Goal: Information Seeking & Learning: Learn about a topic

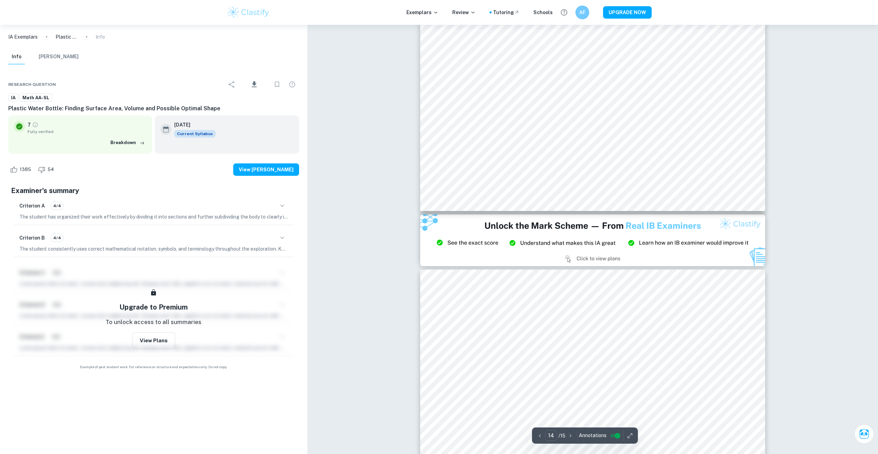
scroll to position [6660, 0]
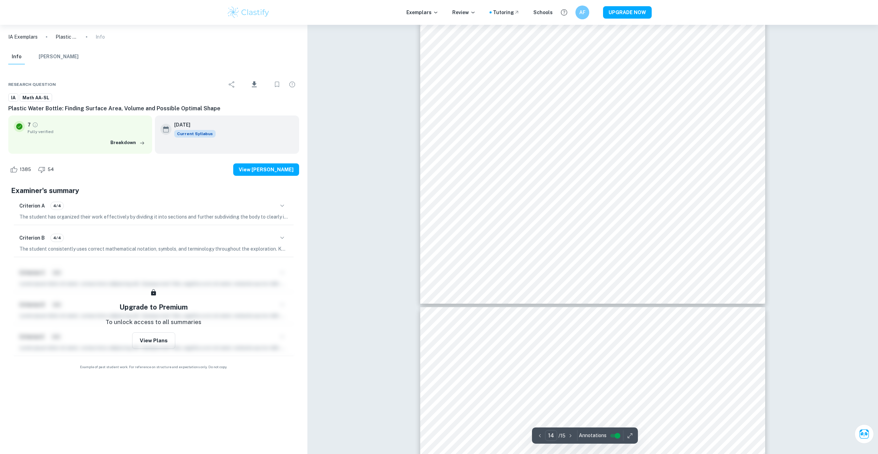
type input "13"
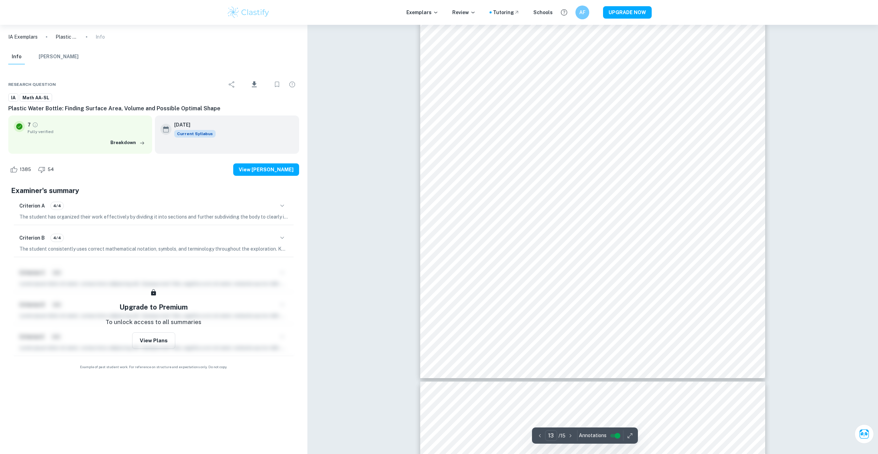
scroll to position [6004, 0]
click at [251, 12] on img at bounding box center [249, 13] width 44 height 14
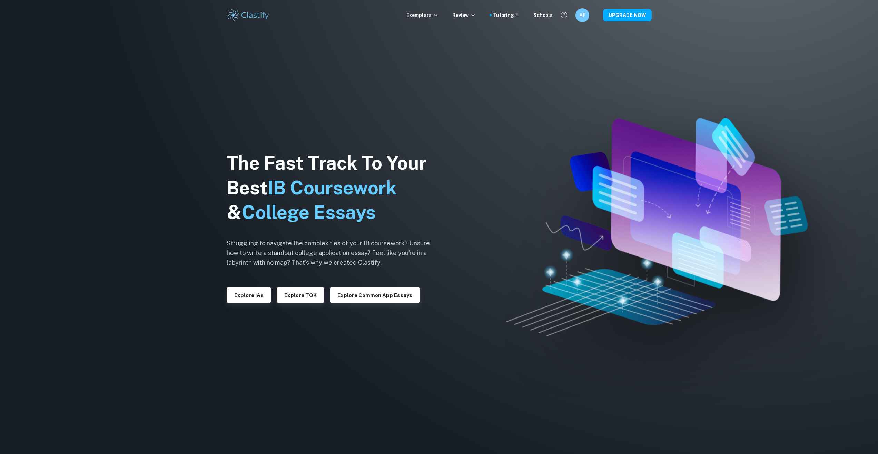
click at [422, 19] on div "Exemplars Review Tutoring Schools AF UPGRADE NOW" at bounding box center [439, 15] width 442 height 14
click at [423, 16] on p "Exemplars" at bounding box center [422, 15] width 32 height 8
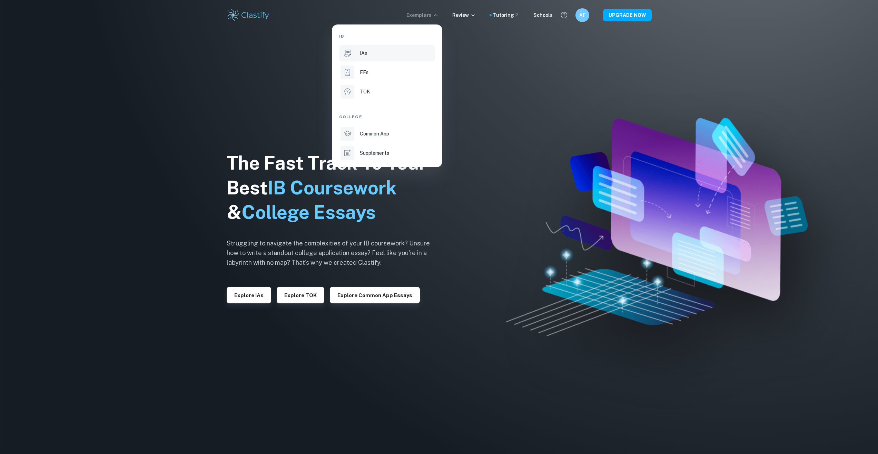
click at [388, 53] on div "IAs" at bounding box center [397, 53] width 74 height 8
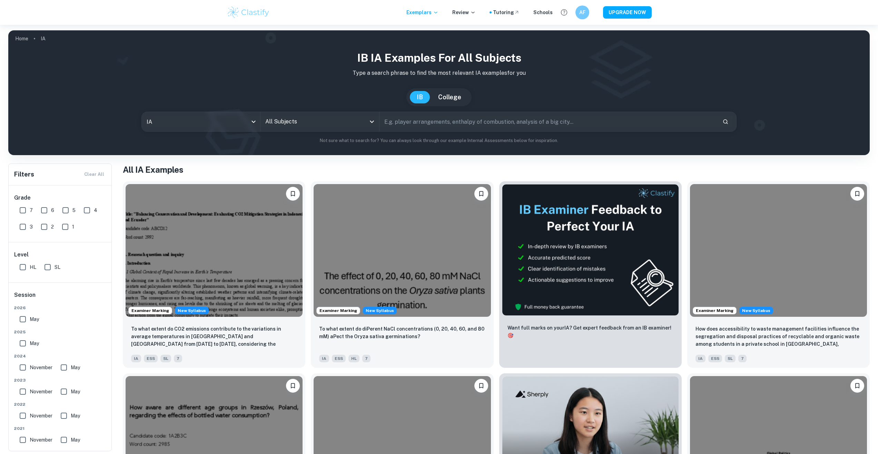
click at [288, 124] on input "All Subjects" at bounding box center [315, 121] width 102 height 13
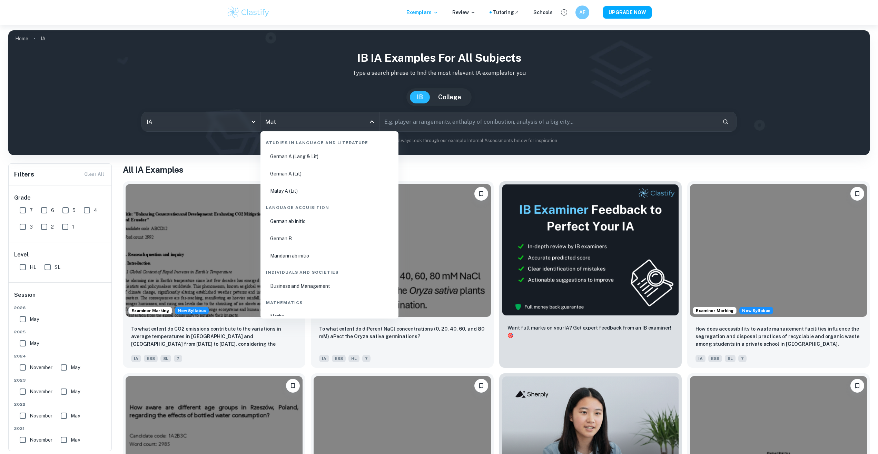
type input "Math"
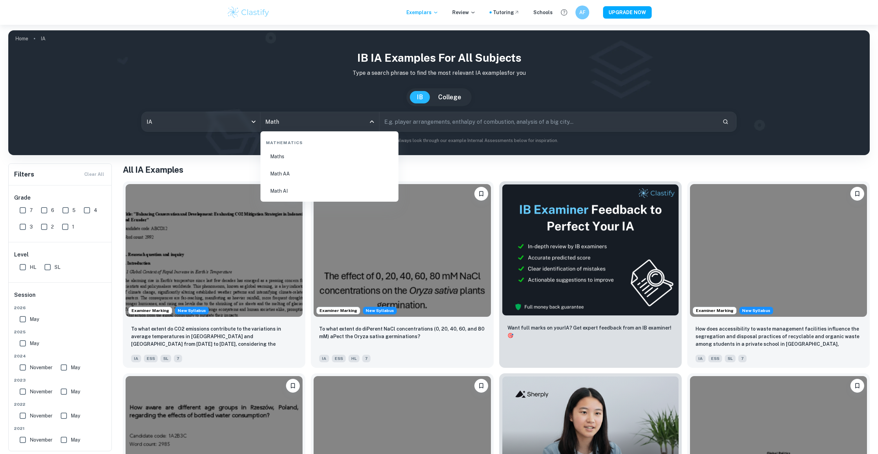
click at [292, 170] on li "Math AA" at bounding box center [329, 174] width 133 height 16
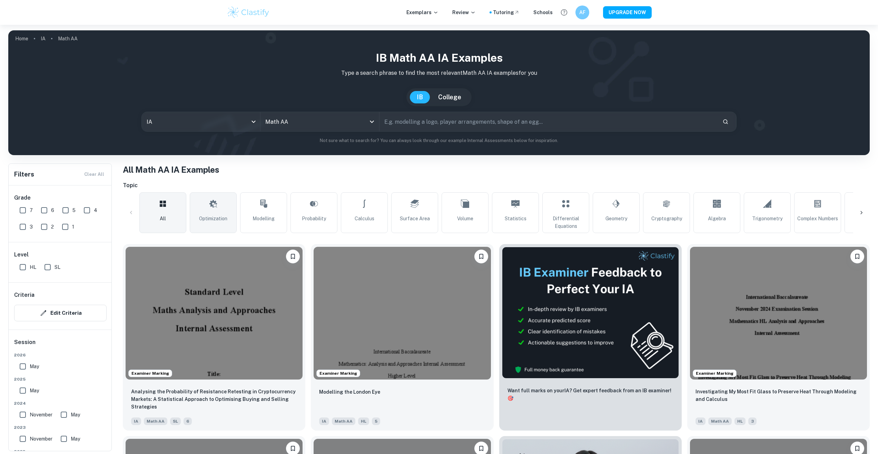
click at [222, 221] on span "Optimization" at bounding box center [213, 219] width 28 height 8
type input "Optimization"
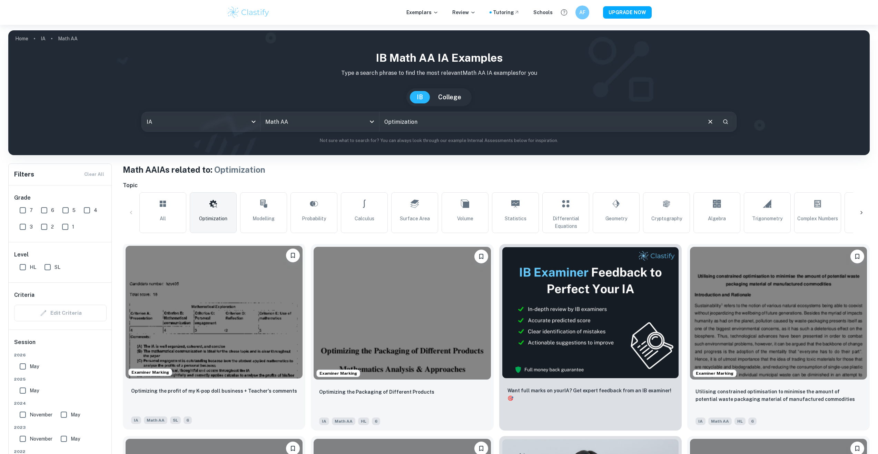
scroll to position [104, 0]
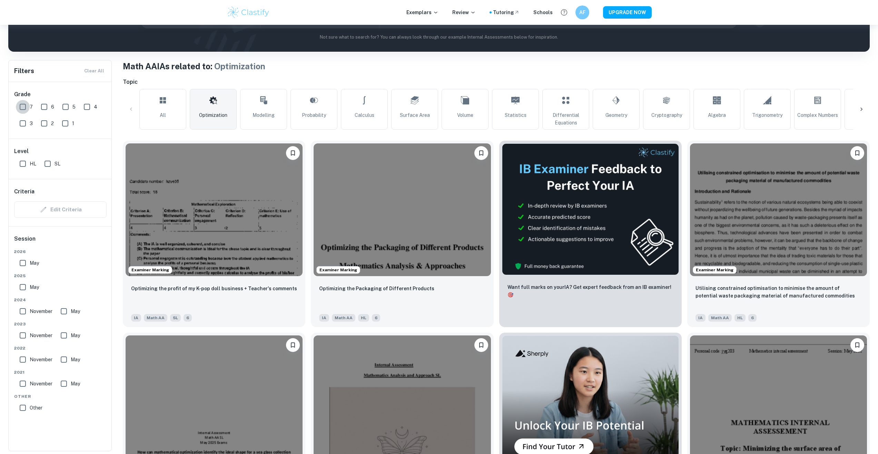
click at [26, 110] on input "7" at bounding box center [23, 107] width 14 height 14
checkbox input "true"
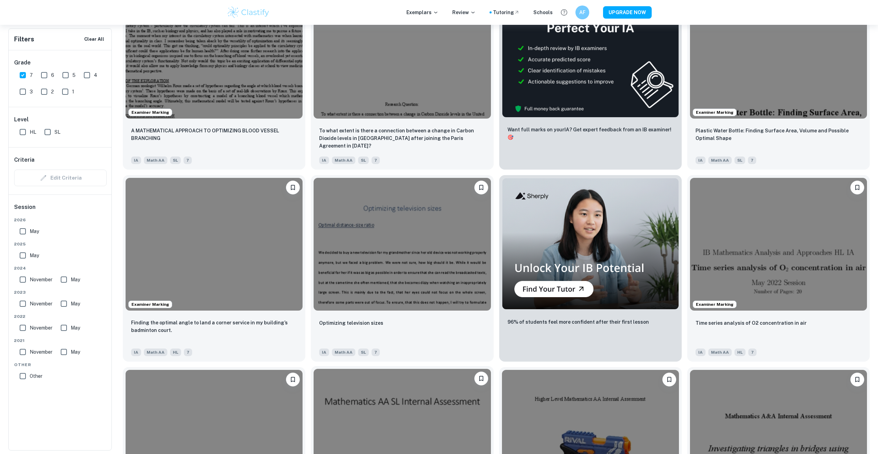
scroll to position [311, 0]
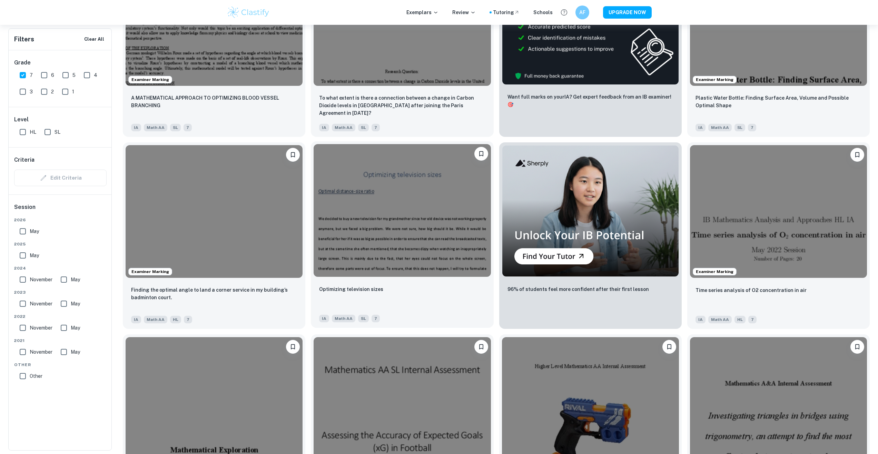
click at [404, 242] on img at bounding box center [402, 210] width 177 height 133
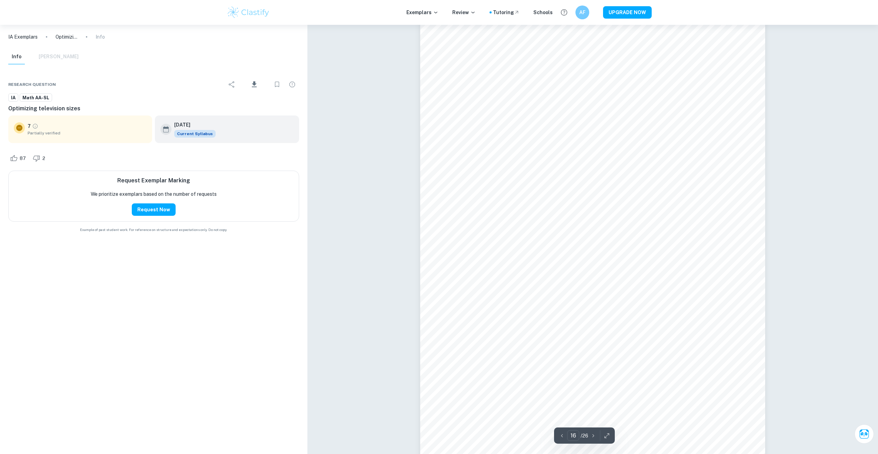
scroll to position [7557, 0]
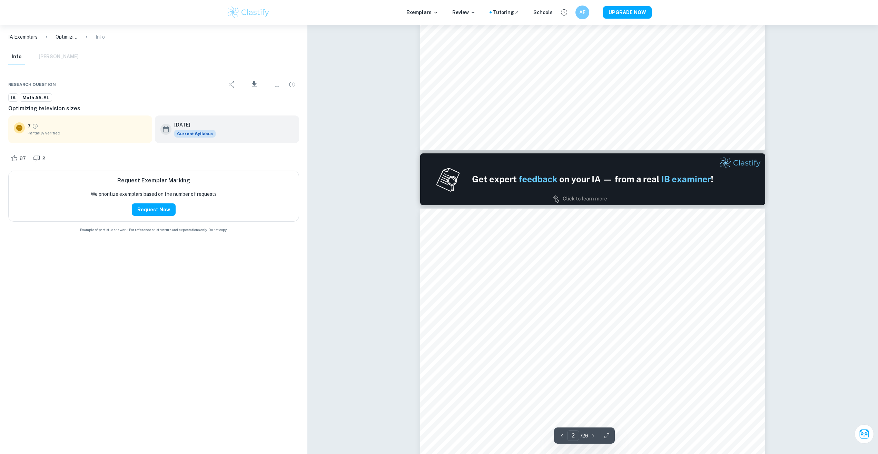
type input "1"
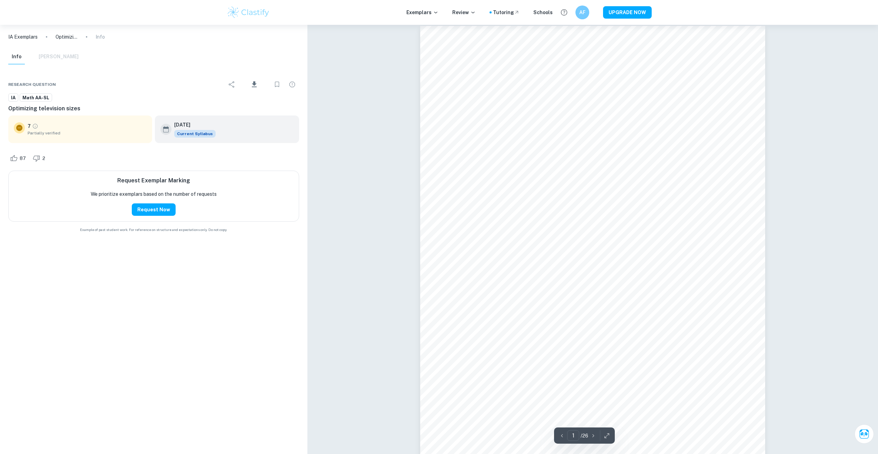
scroll to position [0, 0]
